Goal: Complete application form: Complete application form

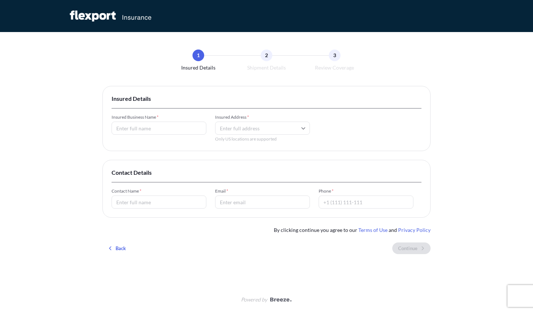
click at [166, 131] on input "Insured Business Name *" at bounding box center [159, 128] width 95 height 13
type input "eddy"
click at [251, 131] on input "Insured Address *" at bounding box center [262, 128] width 95 height 13
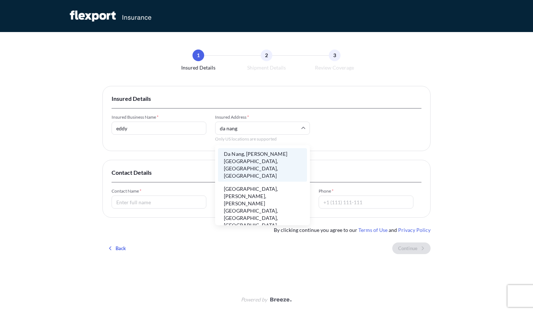
click at [256, 159] on li "Da Nang, [PERSON_NAME][GEOGRAPHIC_DATA], [GEOGRAPHIC_DATA], [GEOGRAPHIC_DATA]" at bounding box center [262, 165] width 89 height 34
type input "Da Nang, [PERSON_NAME][GEOGRAPHIC_DATA], [GEOGRAPHIC_DATA], [GEOGRAPHIC_DATA]"
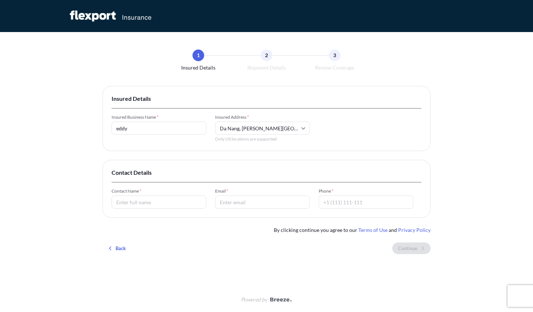
click at [148, 199] on input "Contact Name *" at bounding box center [159, 202] width 95 height 13
type input "eddy"
type input "[EMAIL_ADDRESS][DOMAIN_NAME]"
type input "11111"
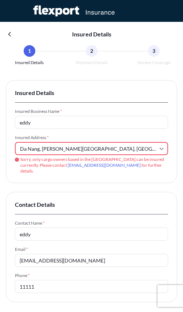
click at [71, 149] on input "Da Nang, [PERSON_NAME][GEOGRAPHIC_DATA], [GEOGRAPHIC_DATA], [GEOGRAPHIC_DATA]" at bounding box center [92, 148] width 154 height 13
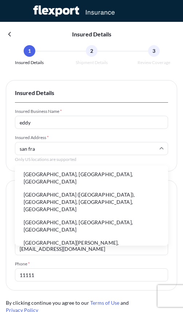
click at [40, 176] on li "[GEOGRAPHIC_DATA], [GEOGRAPHIC_DATA], [GEOGRAPHIC_DATA]" at bounding box center [92, 178] width 148 height 19
type input "[GEOGRAPHIC_DATA], [GEOGRAPHIC_DATA], [GEOGRAPHIC_DATA]"
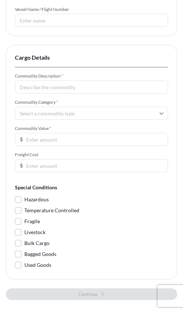
scroll to position [360, 0]
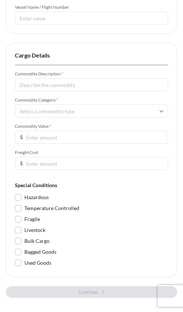
click at [73, 112] on input "Commodity Category *" at bounding box center [92, 111] width 154 height 13
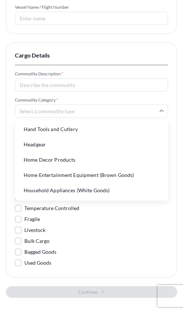
scroll to position [346, 0]
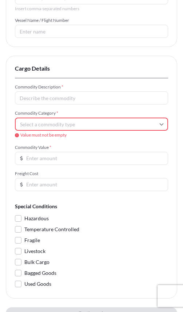
click at [32, 100] on input "Commodity Description *" at bounding box center [92, 98] width 154 height 13
click at [34, 132] on div "Commodity Category * Value must not be empty" at bounding box center [92, 124] width 154 height 28
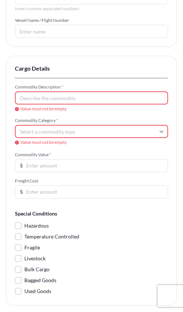
click at [34, 128] on input "Commodity Category *" at bounding box center [92, 131] width 154 height 13
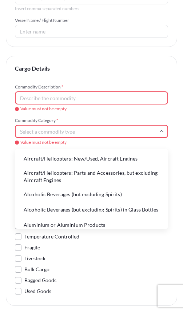
click at [37, 158] on li "Aircraft/Helicopters: New/Used, Aircraft Engines" at bounding box center [92, 159] width 148 height 14
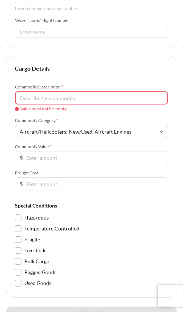
click at [44, 103] on input "Commodity Description *" at bounding box center [92, 98] width 154 height 13
click at [51, 134] on input "Aircraft/Helicopters: New/Used, Aircraft Engines" at bounding box center [92, 131] width 154 height 13
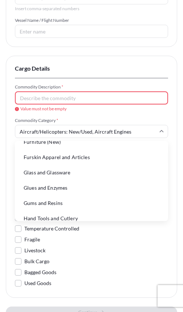
scroll to position [749, 0]
click at [57, 199] on li "Gums and Resins" at bounding box center [92, 203] width 148 height 14
type input "Gums and Resins"
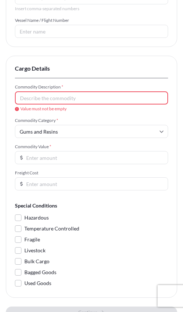
click at [54, 103] on input "Commodity Description *" at bounding box center [92, 98] width 154 height 13
type input "gum"
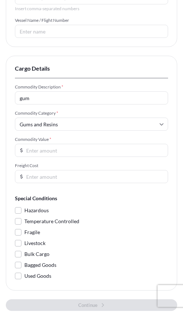
click at [61, 162] on div "Commodity Description * gum Commodity Category * Gums and Resins Commodity Valu…" at bounding box center [92, 133] width 154 height 99
click at [55, 151] on input "Commodity Value *" at bounding box center [92, 150] width 154 height 13
type input "1000"
click at [96, 204] on form "Commodity Description * gum Commodity Category * Gums and Resins Commodity Valu…" at bounding box center [92, 183] width 154 height 198
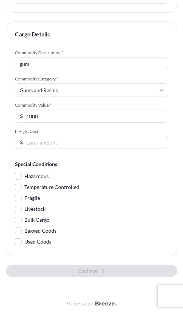
scroll to position [369, 0]
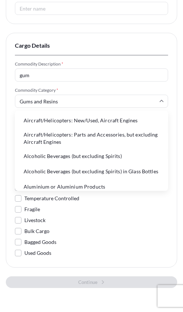
click at [44, 97] on input "Gums and Resins" at bounding box center [92, 101] width 154 height 13
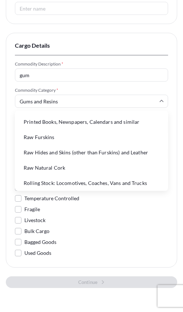
scroll to position [1682, 0]
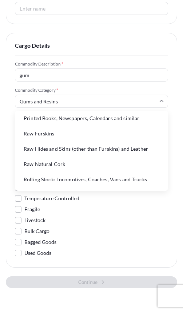
click at [59, 188] on li "Rolling Stock: Parts and Accessories" at bounding box center [92, 195] width 148 height 14
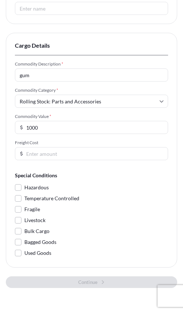
scroll to position [385, 0]
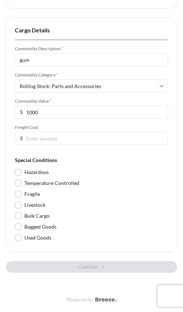
click at [28, 200] on span "Livestock" at bounding box center [34, 205] width 21 height 11
click at [15, 200] on input "Livestock" at bounding box center [15, 200] width 0 height 0
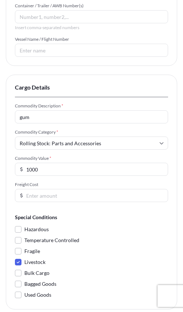
scroll to position [323, 0]
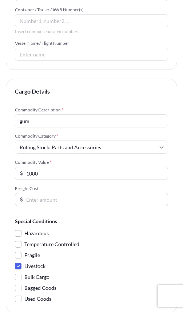
click at [31, 142] on input "Rolling Stock: Parts and Accessories" at bounding box center [92, 147] width 154 height 13
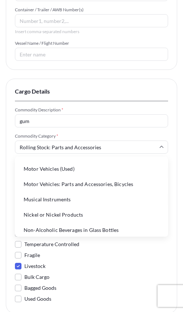
scroll to position [1307, 0]
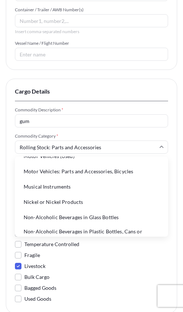
click at [40, 111] on span "Commodity Description *" at bounding box center [92, 110] width 154 height 6
click at [40, 114] on input "gum" at bounding box center [92, 120] width 154 height 13
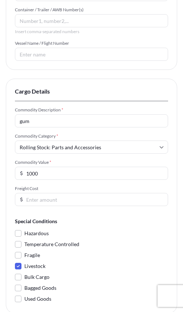
click at [40, 114] on input "gum" at bounding box center [92, 120] width 154 height 13
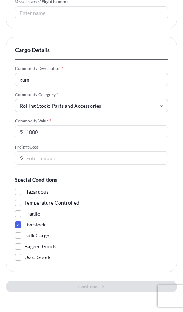
scroll to position [365, 0]
click at [40, 109] on input "Rolling Stock: Parts and Accessories" at bounding box center [92, 105] width 154 height 13
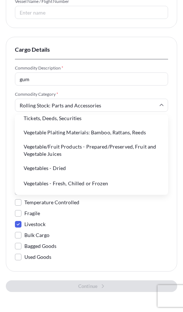
scroll to position [2160, 0]
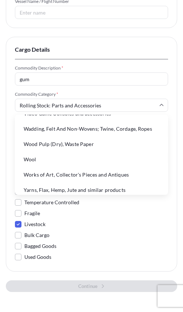
click at [49, 153] on li "Wool" at bounding box center [92, 160] width 148 height 14
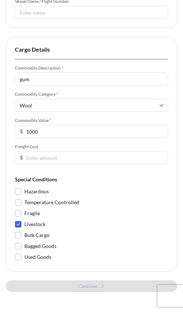
click at [45, 108] on input "Wool" at bounding box center [92, 105] width 154 height 13
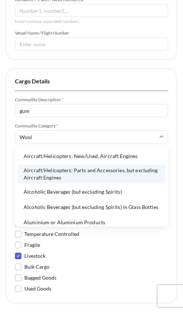
scroll to position [334, 0]
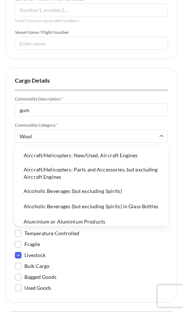
click at [43, 116] on input "gum" at bounding box center [92, 110] width 154 height 13
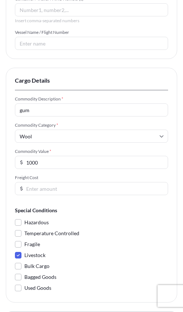
click at [43, 116] on input "gum" at bounding box center [92, 110] width 154 height 13
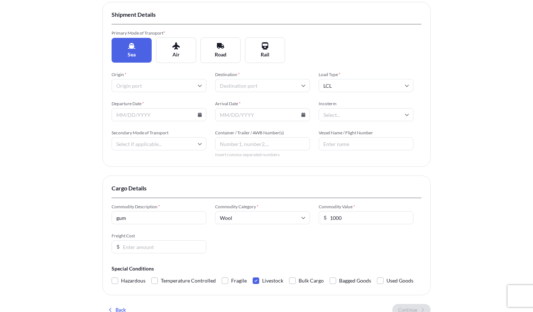
scroll to position [136, 0]
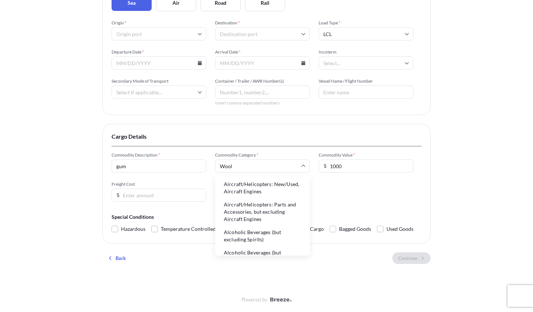
click at [288, 172] on input "Wool" at bounding box center [262, 166] width 95 height 13
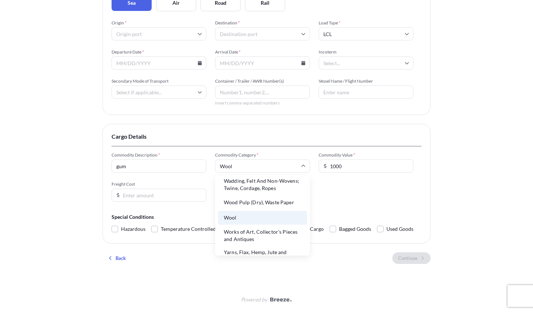
scroll to position [2538, 0]
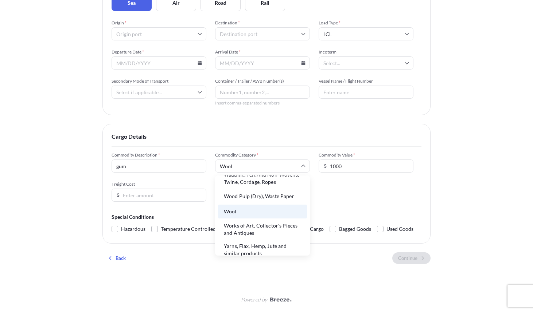
click at [79, 185] on div "Insured Details 2 Shipment Details 3 Review Coverage Shipment Details Primary M…" at bounding box center [266, 88] width 533 height 448
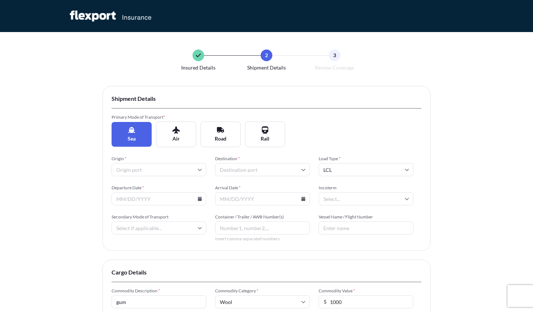
scroll to position [136, 0]
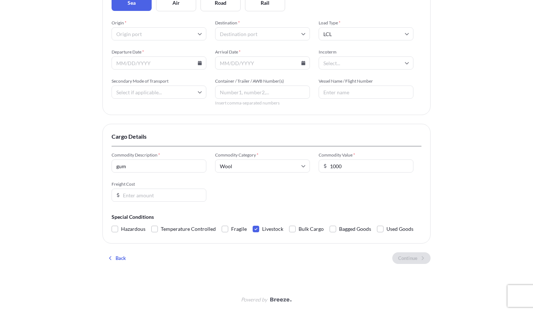
click at [241, 167] on input "Wool" at bounding box center [262, 166] width 95 height 13
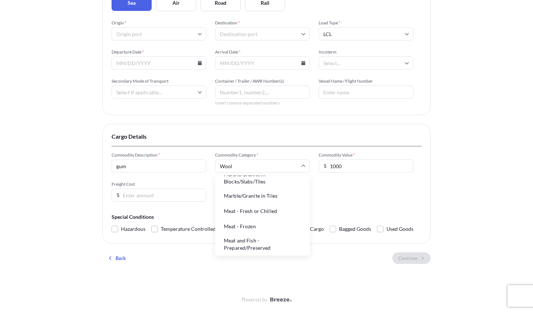
scroll to position [1318, 0]
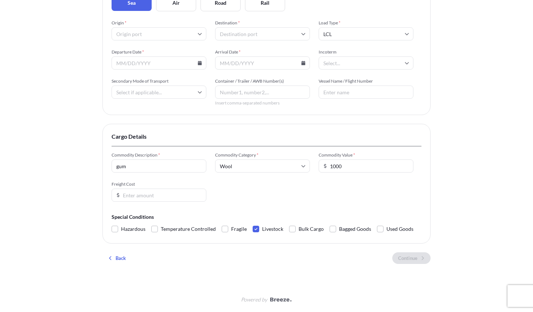
click at [282, 168] on input "Wool" at bounding box center [262, 166] width 95 height 13
click at [265, 166] on input "Wool" at bounding box center [262, 166] width 95 height 13
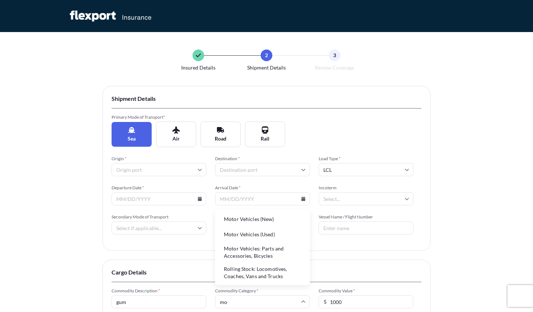
scroll to position [136, 0]
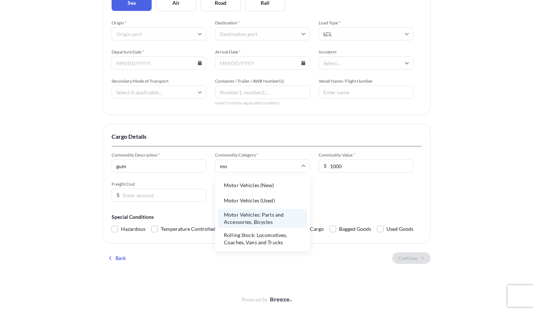
type input "m"
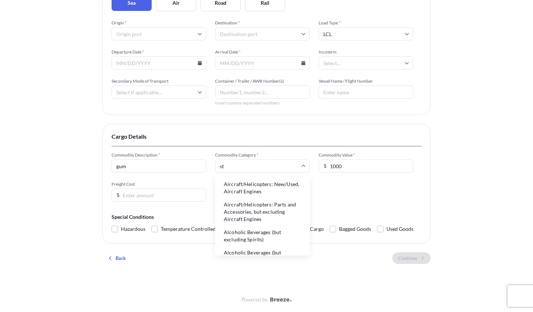
type input "sta"
click at [239, 164] on input "sta" at bounding box center [262, 166] width 95 height 13
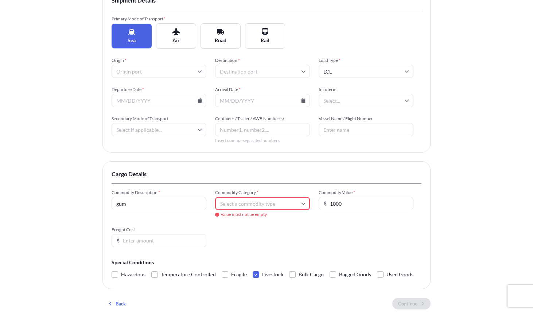
scroll to position [144, 0]
